Goal: Task Accomplishment & Management: Use online tool/utility

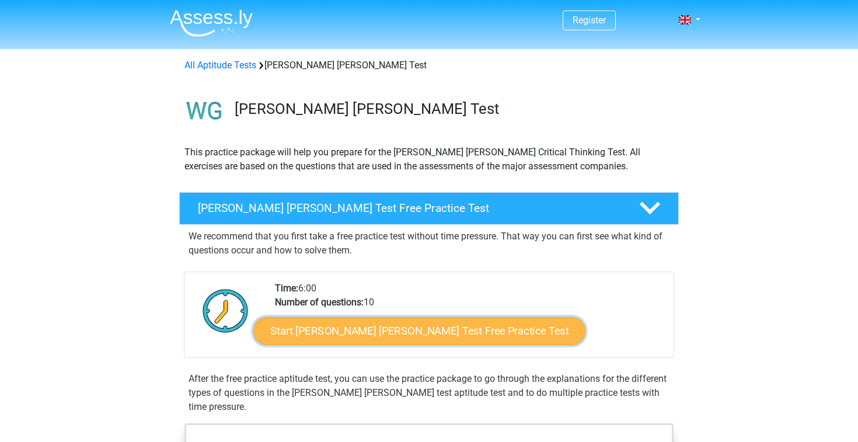
click at [359, 332] on link "Start [PERSON_NAME] [PERSON_NAME] Test Free Practice Test" at bounding box center [419, 331] width 332 height 28
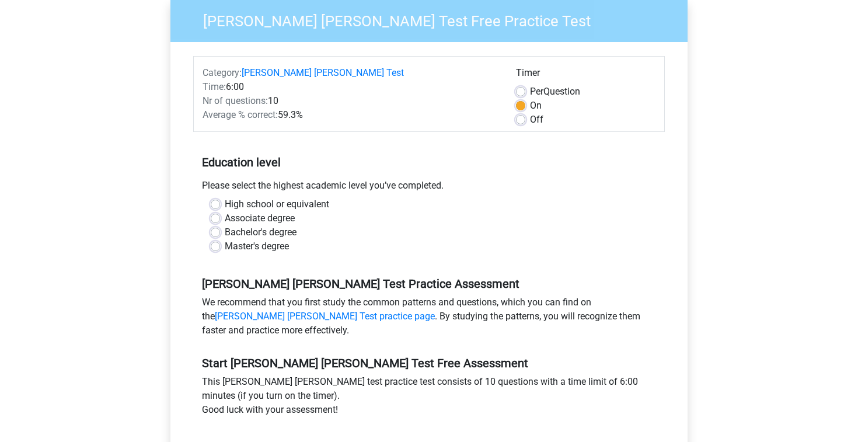
click at [313, 197] on label "High school or equivalent" at bounding box center [277, 204] width 104 height 14
click at [220, 197] on input "High school or equivalent" at bounding box center [215, 203] width 9 height 12
radio input "true"
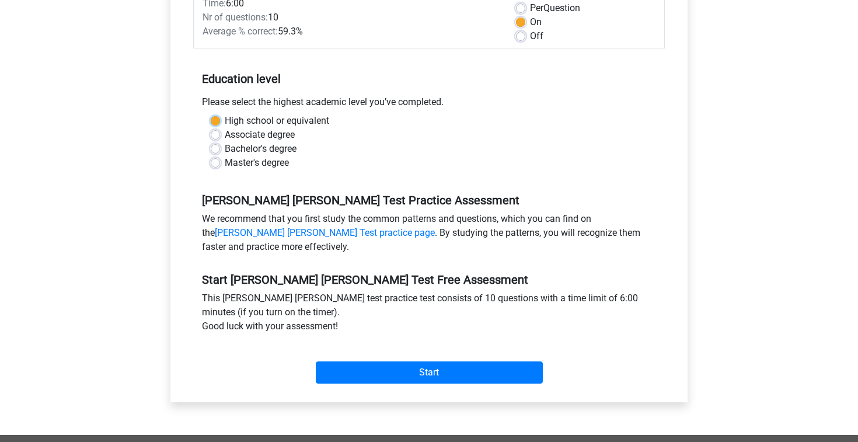
scroll to position [194, 0]
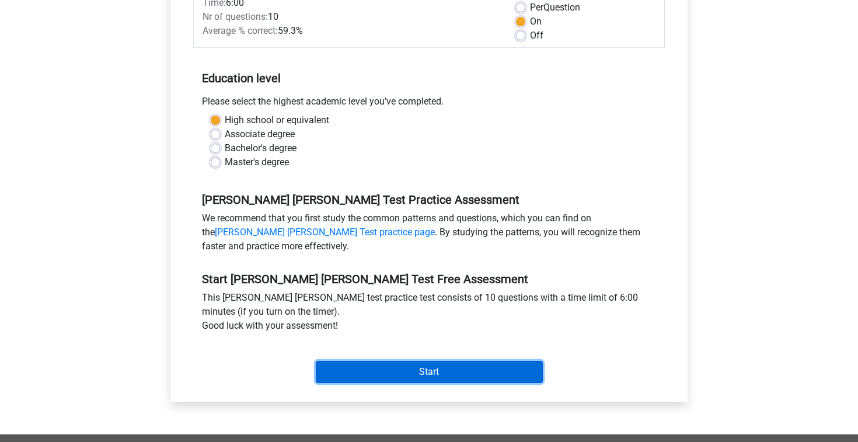
click at [447, 361] on input "Start" at bounding box center [429, 372] width 227 height 22
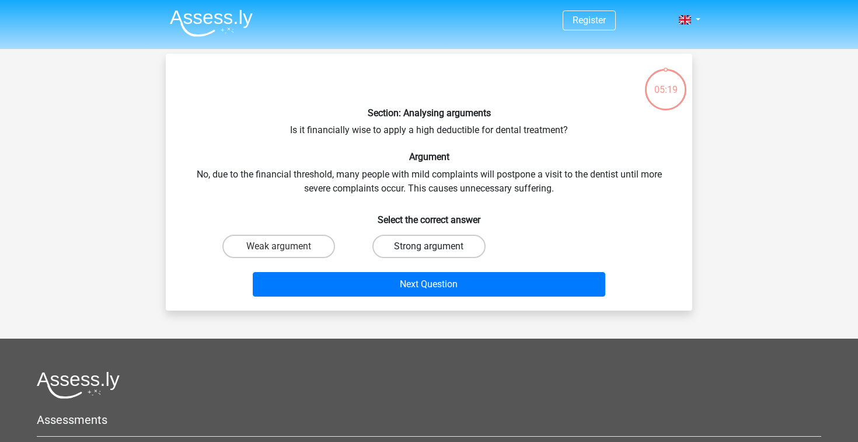
click at [427, 246] on label "Strong argument" at bounding box center [428, 246] width 113 height 23
click at [429, 246] on input "Strong argument" at bounding box center [433, 250] width 8 height 8
radio input "true"
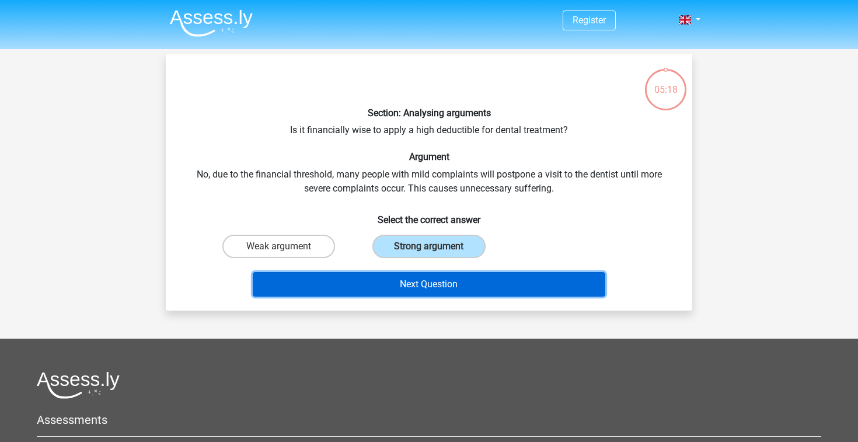
click at [427, 295] on button "Next Question" at bounding box center [429, 284] width 353 height 25
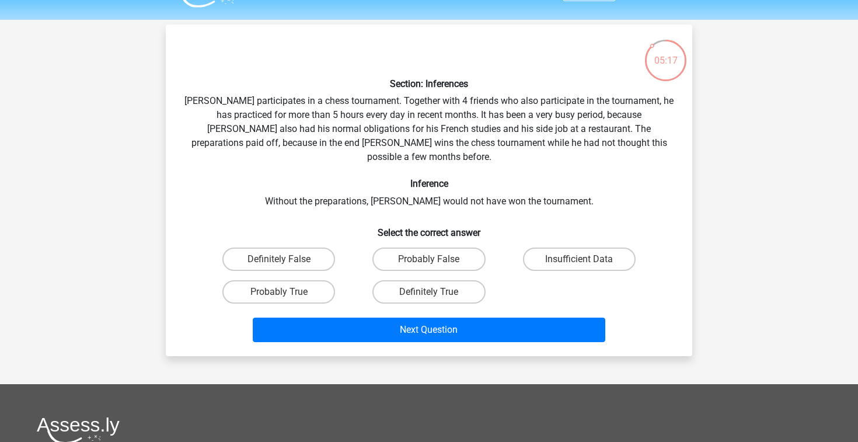
scroll to position [20, 0]
